Goal: Browse casually

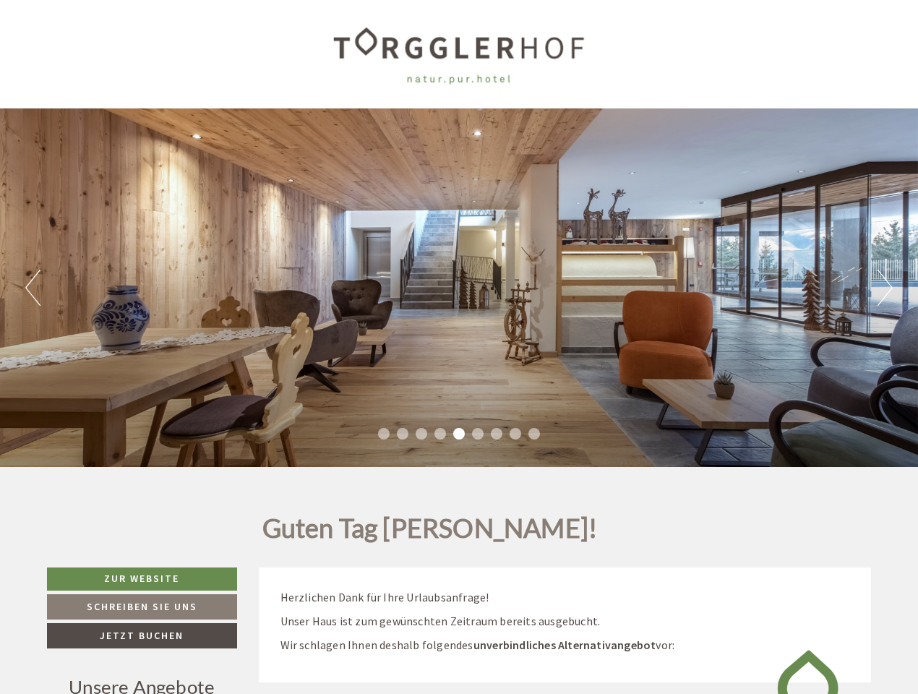
click at [459, 347] on div "Previous Next 1 2 3 4 5 6 7 8 9" at bounding box center [459, 287] width 918 height 358
click at [33, 288] on button "Previous" at bounding box center [32, 288] width 15 height 36
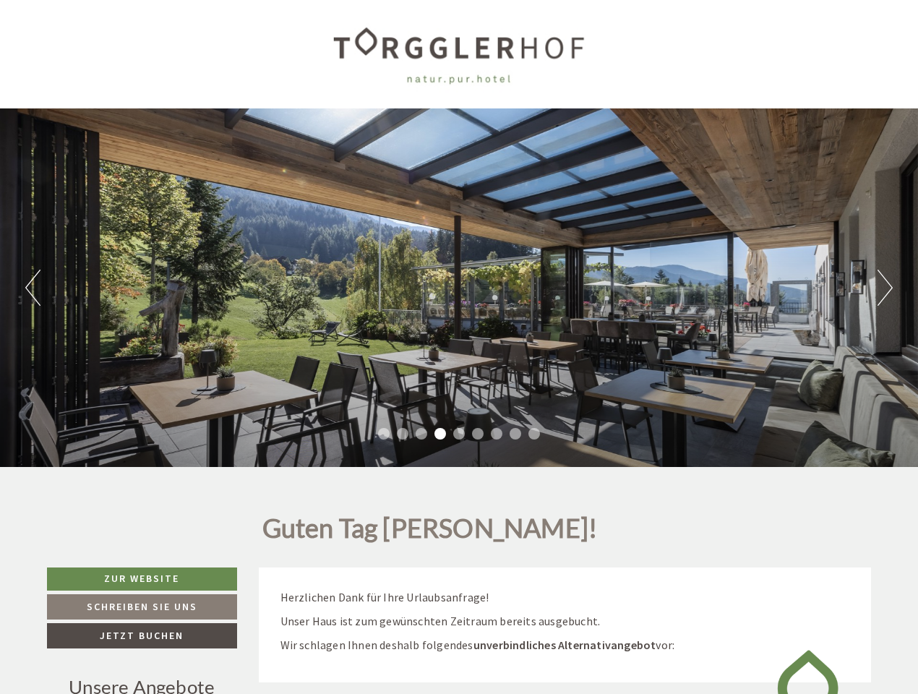
click at [459, 288] on div "Previous Next 1 2 3 4 5 6 7 8 9" at bounding box center [459, 287] width 918 height 358
click at [885, 288] on button "Next" at bounding box center [884, 288] width 15 height 36
click at [384, 434] on li "1" at bounding box center [384, 434] width 12 height 12
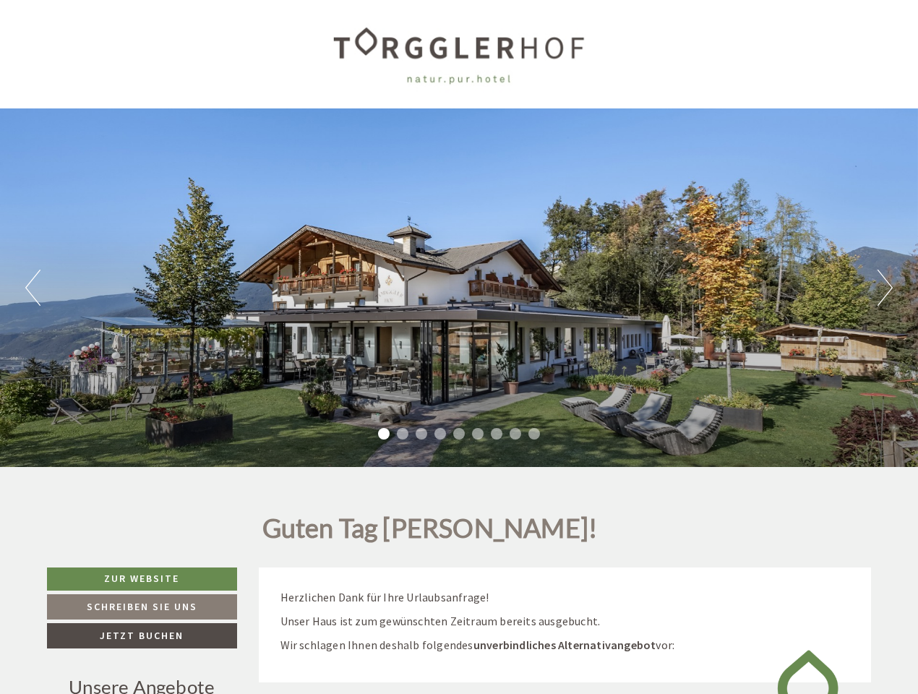
click at [403, 434] on li "2" at bounding box center [403, 434] width 12 height 12
click at [421, 434] on li "3" at bounding box center [422, 434] width 12 height 12
click at [440, 434] on li "4" at bounding box center [440, 434] width 12 height 12
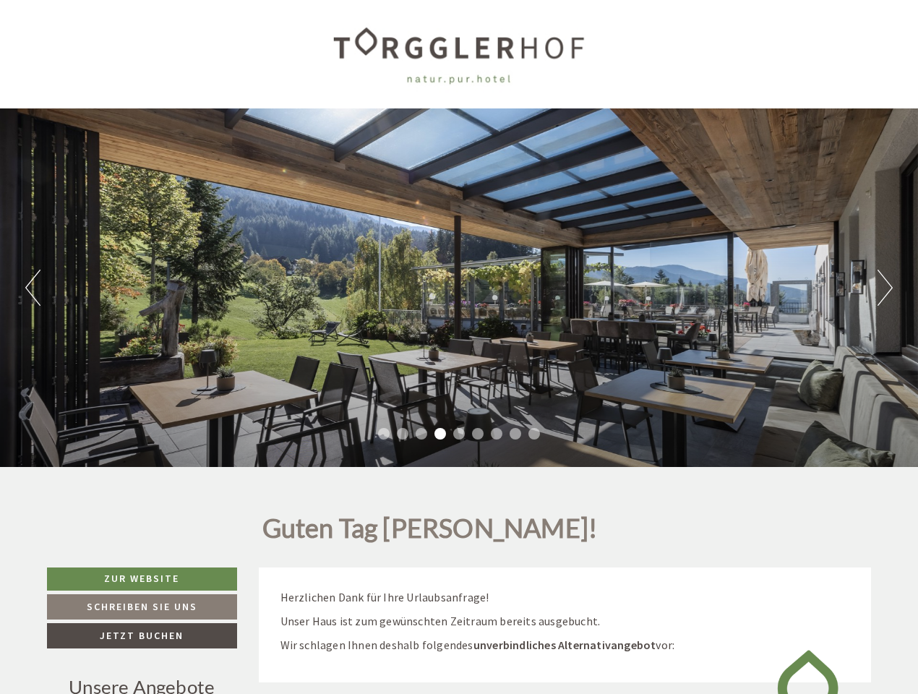
click at [459, 434] on li "5" at bounding box center [459, 434] width 12 height 12
click at [478, 434] on li "6" at bounding box center [478, 434] width 12 height 12
